Goal: Transaction & Acquisition: Purchase product/service

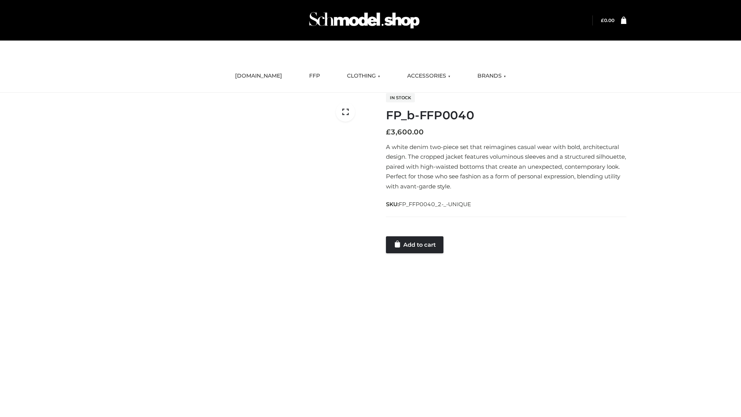
click at [415, 244] on link "Add to cart" at bounding box center [414, 244] width 57 height 17
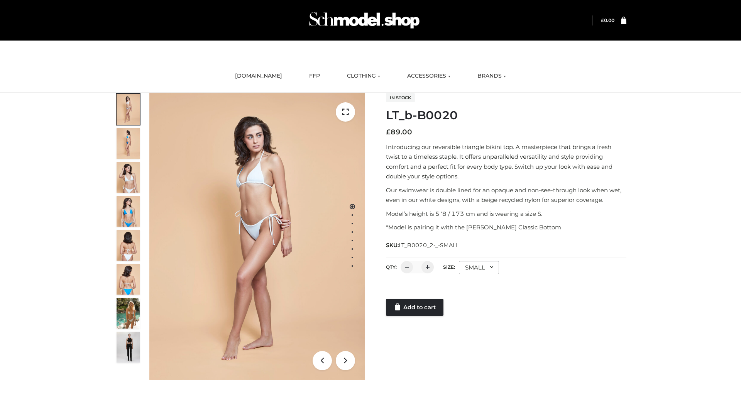
click at [415, 307] on link "Add to cart" at bounding box center [414, 307] width 57 height 17
